Goal: Find specific page/section: Find specific page/section

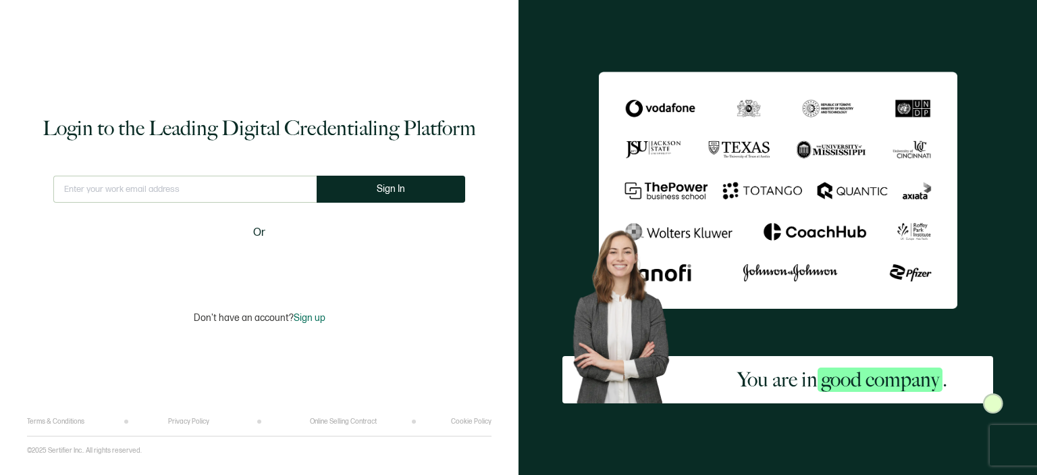
click at [268, 174] on div "Login to the Leading Digital Credentialing Platform This doesn't look like a va…" at bounding box center [259, 218] width 464 height 397
click at [267, 186] on input "text" at bounding box center [184, 189] width 263 height 27
type input "[EMAIL_ADDRESS][DOMAIN_NAME]"
drag, startPoint x: 397, startPoint y: 187, endPoint x: 371, endPoint y: 179, distance: 26.9
click at [397, 188] on span "Sign In" at bounding box center [396, 189] width 28 height 10
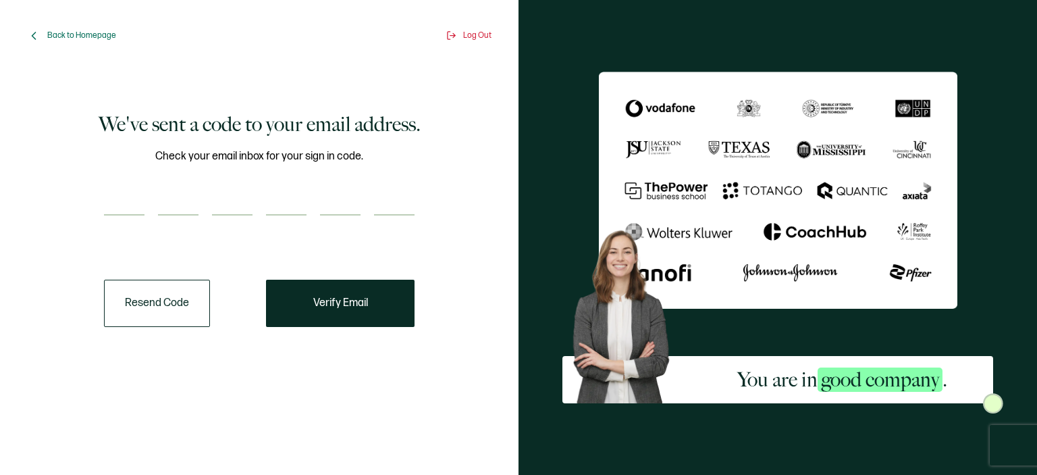
drag, startPoint x: 271, startPoint y: 186, endPoint x: 251, endPoint y: 193, distance: 21.6
click at [251, 193] on input "number" at bounding box center [232, 201] width 41 height 27
click at [122, 197] on input "number" at bounding box center [124, 201] width 41 height 27
paste input "5"
type input "5"
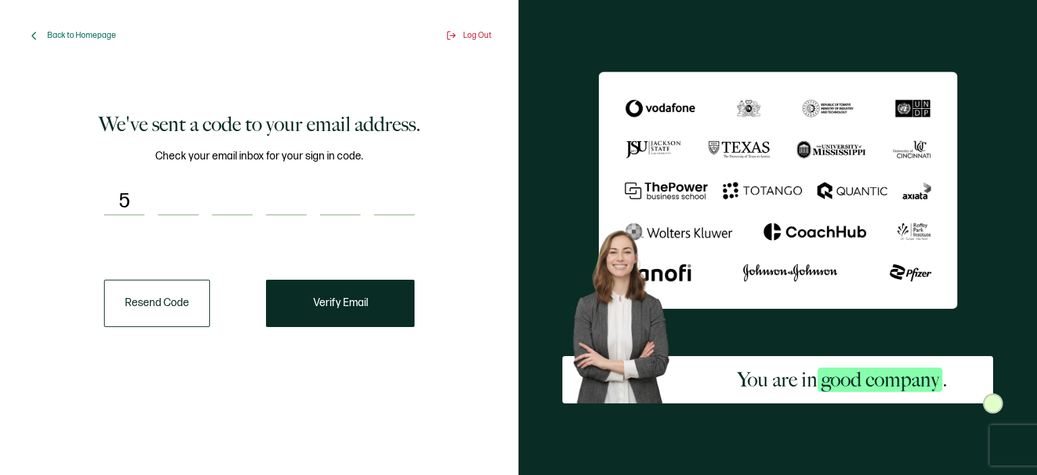
type input "9"
type input "7"
type input "9"
type input "0"
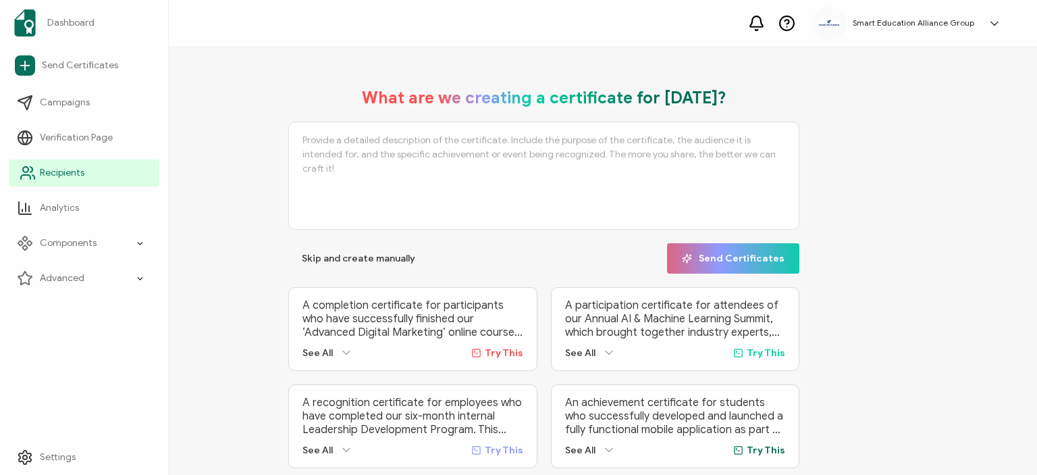
drag, startPoint x: 53, startPoint y: 171, endPoint x: 67, endPoint y: 169, distance: 14.3
click at [53, 171] on span "Recipients" at bounding box center [62, 173] width 45 height 14
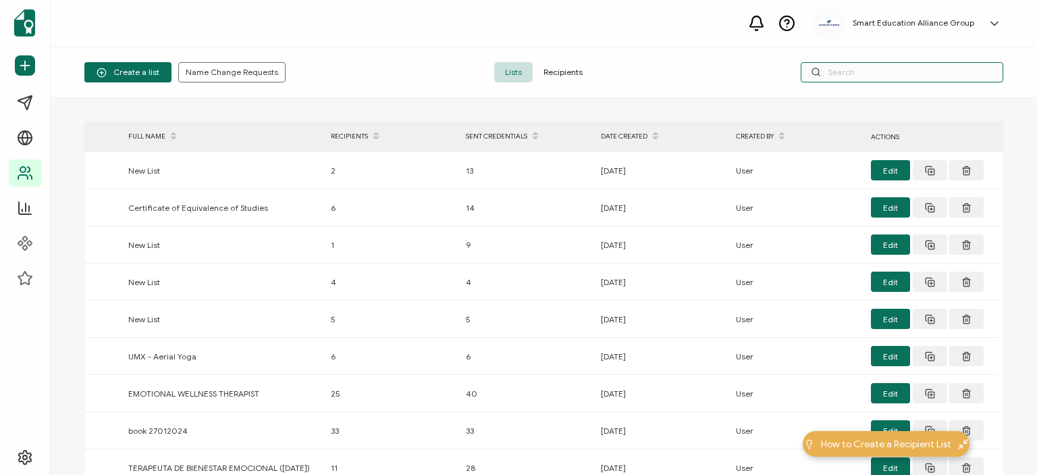
click at [861, 72] on input "text" at bounding box center [902, 72] width 203 height 20
type input "[PERSON_NAME]"
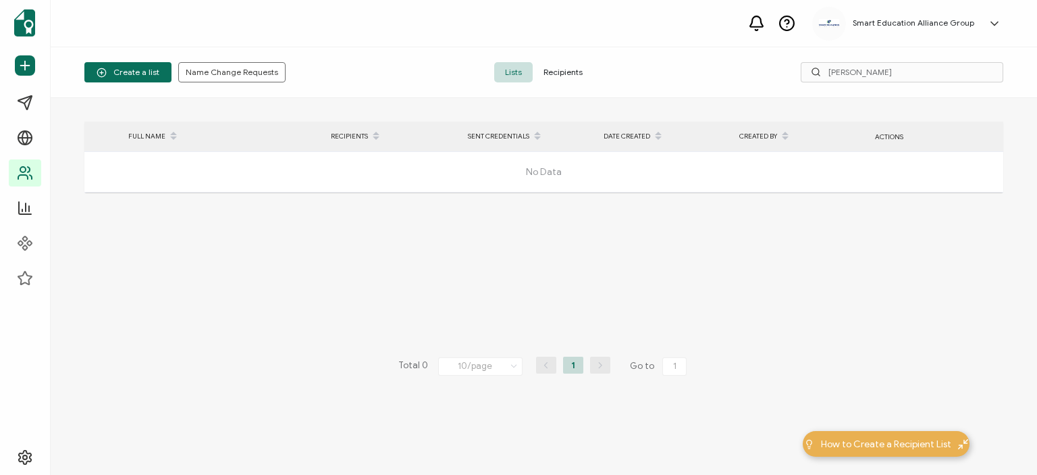
click at [556, 71] on span "Recipients" at bounding box center [563, 72] width 61 height 20
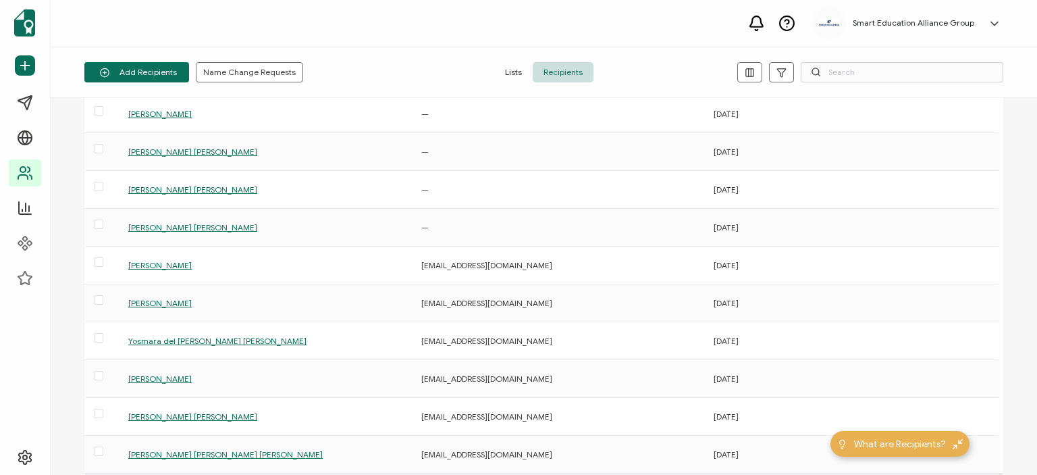
scroll to position [135, 0]
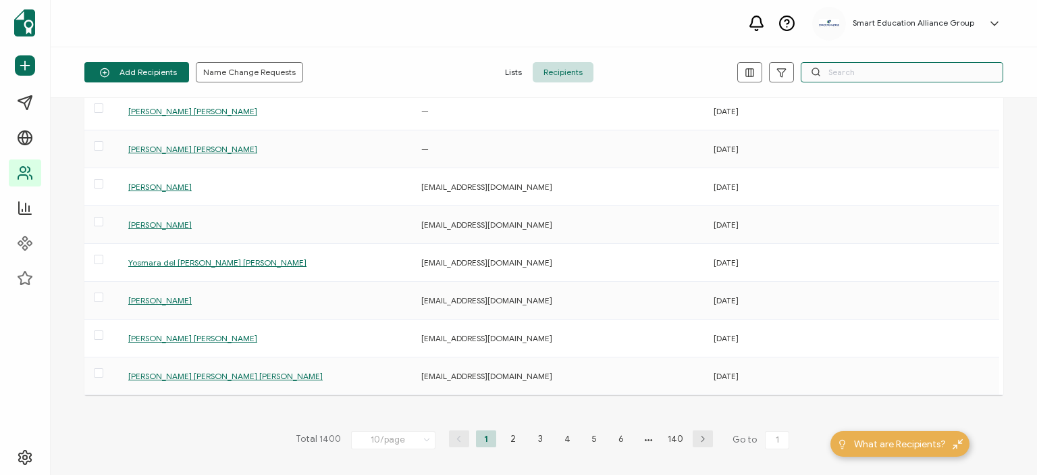
click at [841, 72] on input "text" at bounding box center [902, 72] width 203 height 20
type input "[PERSON_NAME]"
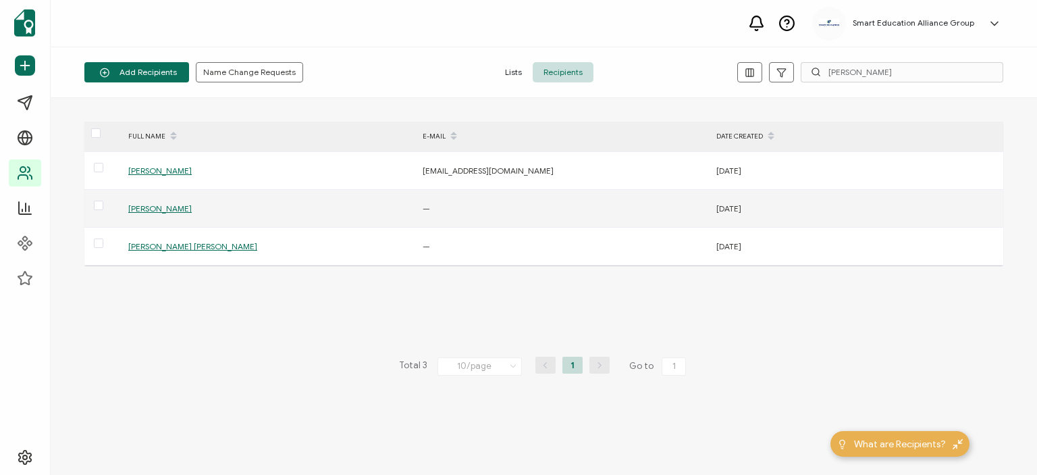
click at [176, 205] on span "[PERSON_NAME]" at bounding box center [159, 208] width 63 height 10
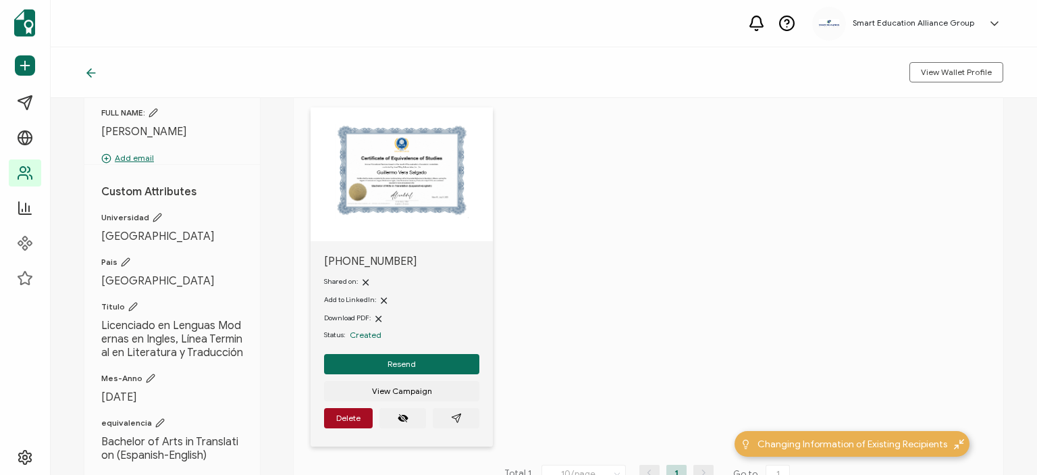
scroll to position [38, 0]
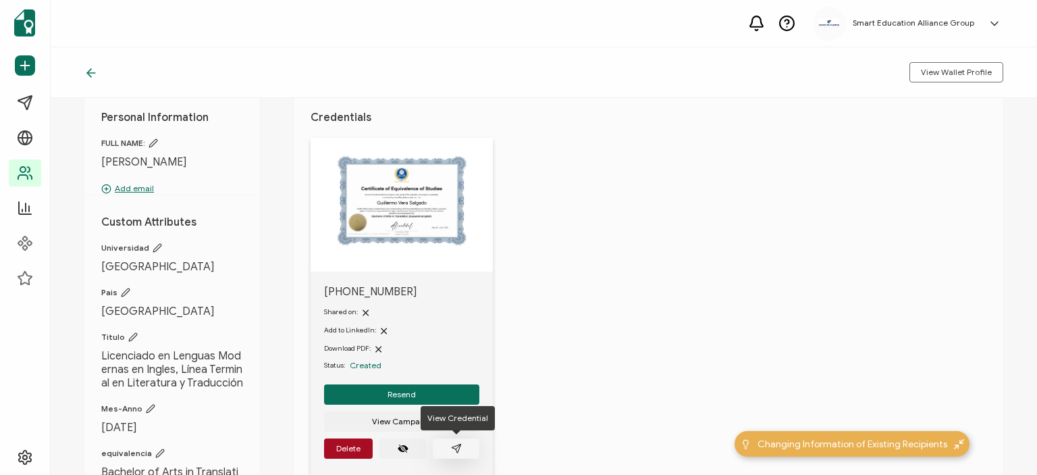
click at [454, 444] on icon "paper plane outline" at bounding box center [456, 448] width 11 height 11
